Goal: Navigation & Orientation: Find specific page/section

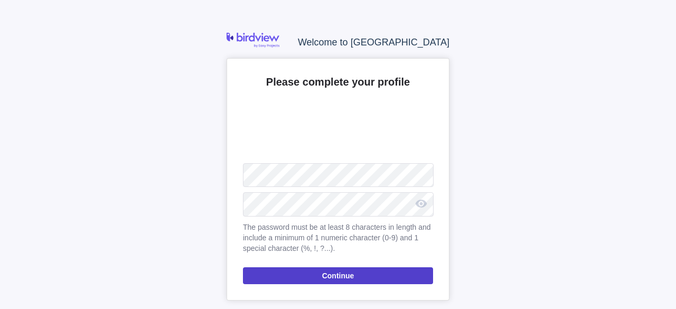
click at [330, 274] on span "Continue" at bounding box center [338, 275] width 32 height 13
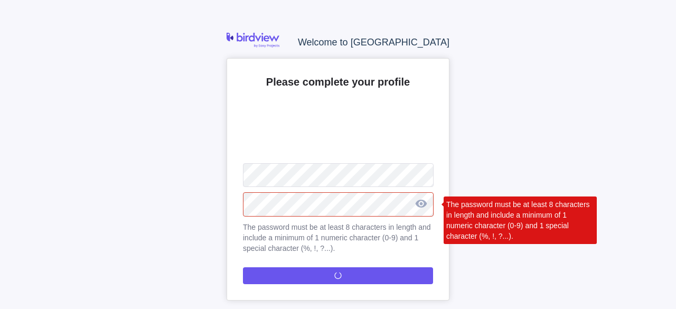
click at [424, 198] on div at bounding box center [421, 204] width 24 height 26
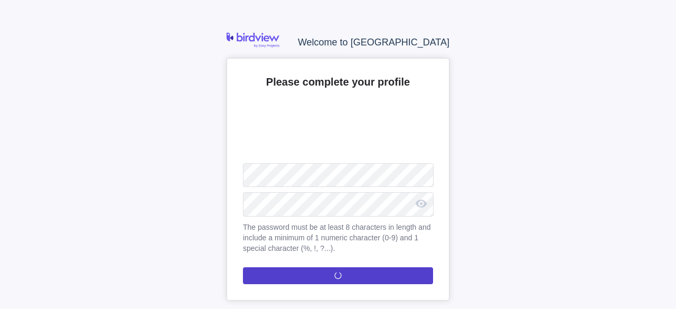
click at [383, 273] on span "Continue" at bounding box center [338, 275] width 190 height 17
click at [320, 281] on span "Continue" at bounding box center [338, 275] width 190 height 17
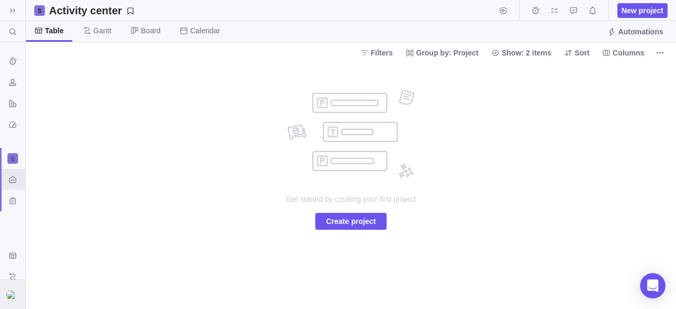
click at [14, 291] on img at bounding box center [12, 295] width 13 height 8
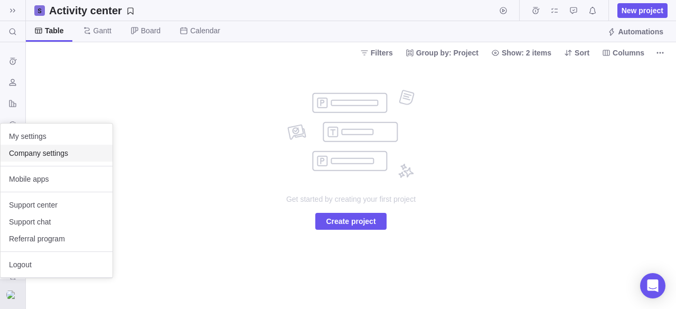
click at [77, 157] on span "Company settings" at bounding box center [56, 153] width 95 height 11
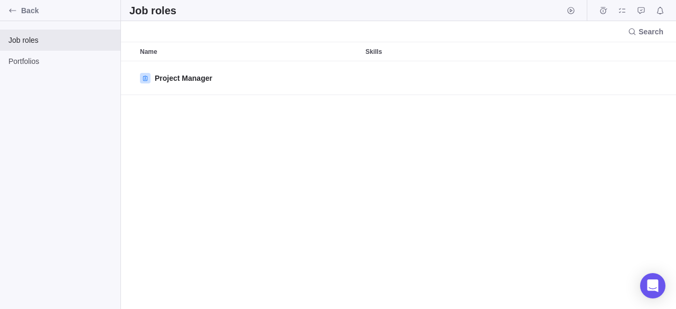
scroll to position [240, 547]
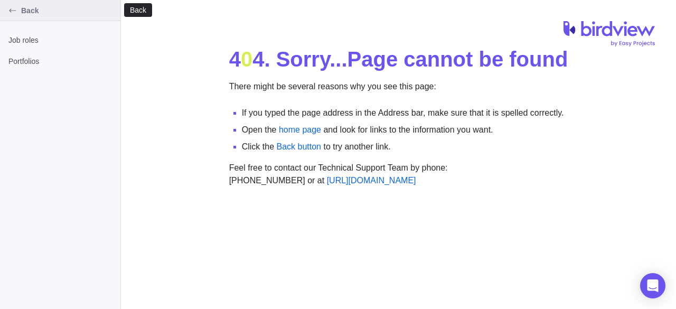
click at [13, 10] on icon "Back" at bounding box center [12, 10] width 8 height 8
